Goal: Book appointment/travel/reservation

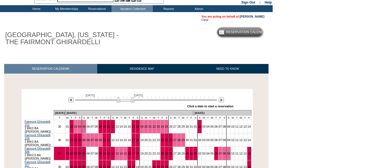
scroll to position [53, 0]
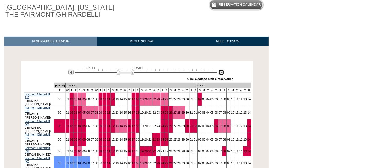
click at [220, 72] on img at bounding box center [221, 72] width 5 height 5
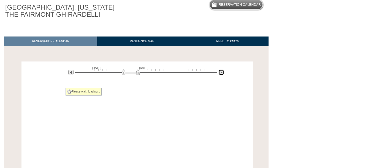
click at [220, 72] on img at bounding box center [221, 72] width 5 height 5
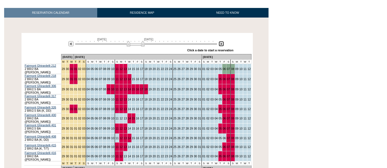
scroll to position [82, 0]
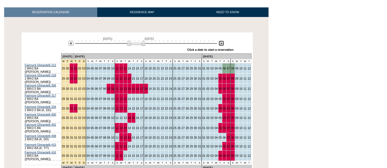
click at [138, 43] on img at bounding box center [136, 43] width 18 height 6
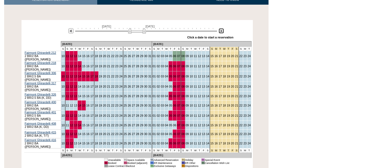
scroll to position [91, 0]
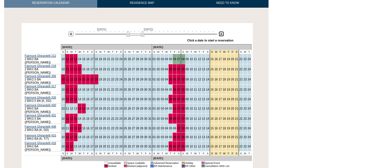
click at [133, 35] on img at bounding box center [135, 34] width 18 height 6
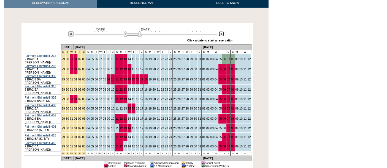
drag, startPoint x: 133, startPoint y: 35, endPoint x: 130, endPoint y: 36, distance: 3.0
click at [130, 36] on img at bounding box center [133, 34] width 18 height 6
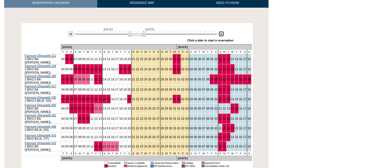
drag, startPoint x: 132, startPoint y: 35, endPoint x: 136, endPoint y: 35, distance: 4.1
click at [136, 35] on img at bounding box center [137, 34] width 18 height 6
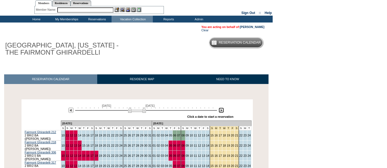
scroll to position [0, 0]
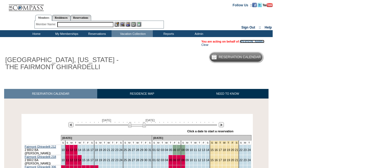
click at [253, 43] on link "[PERSON_NAME]" at bounding box center [252, 41] width 25 height 3
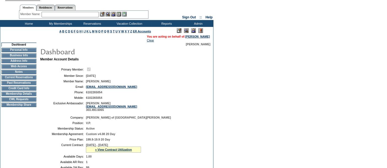
scroll to position [8, 0]
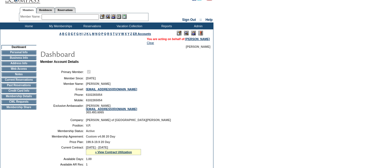
click at [16, 99] on td "Membership Details" at bounding box center [18, 96] width 35 height 4
